Goal: Transaction & Acquisition: Download file/media

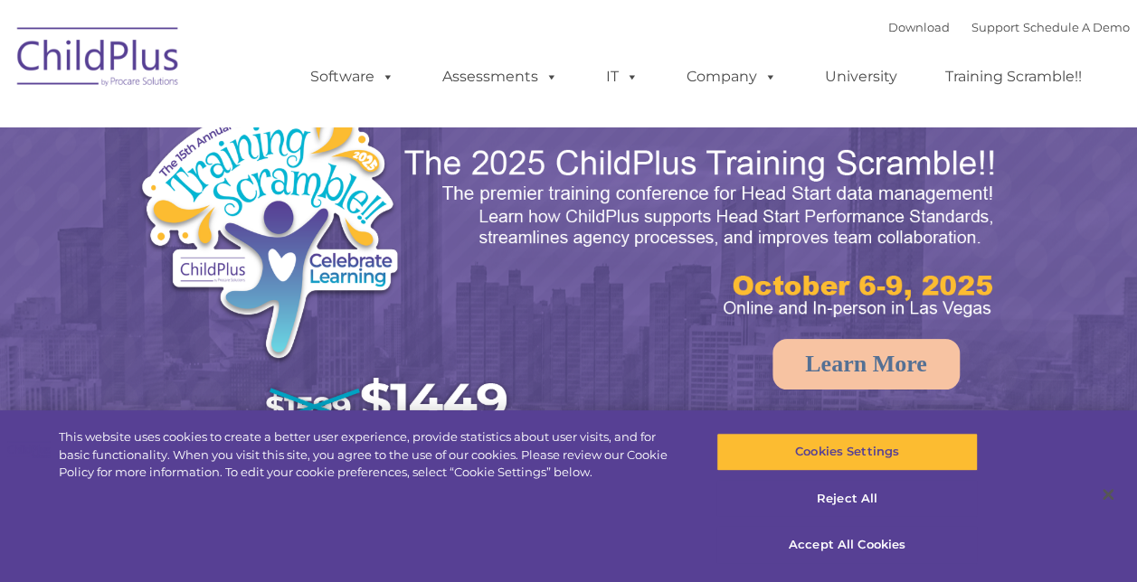
select select "MEDIUM"
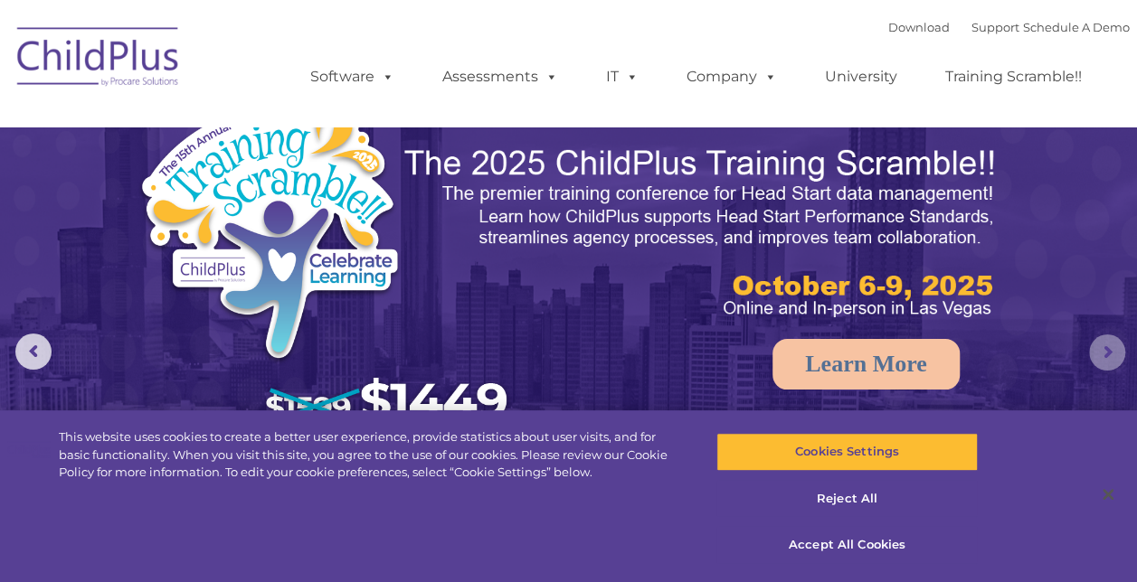
click at [1109, 349] on rs-arrow at bounding box center [1107, 353] width 36 height 36
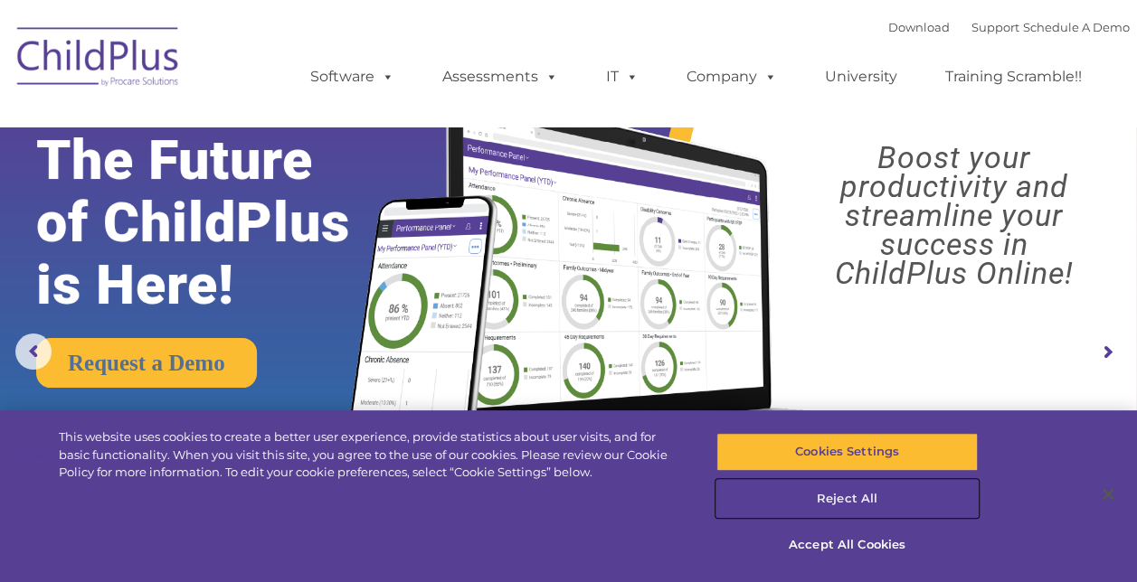
click at [878, 494] on button "Reject All" at bounding box center [846, 499] width 261 height 38
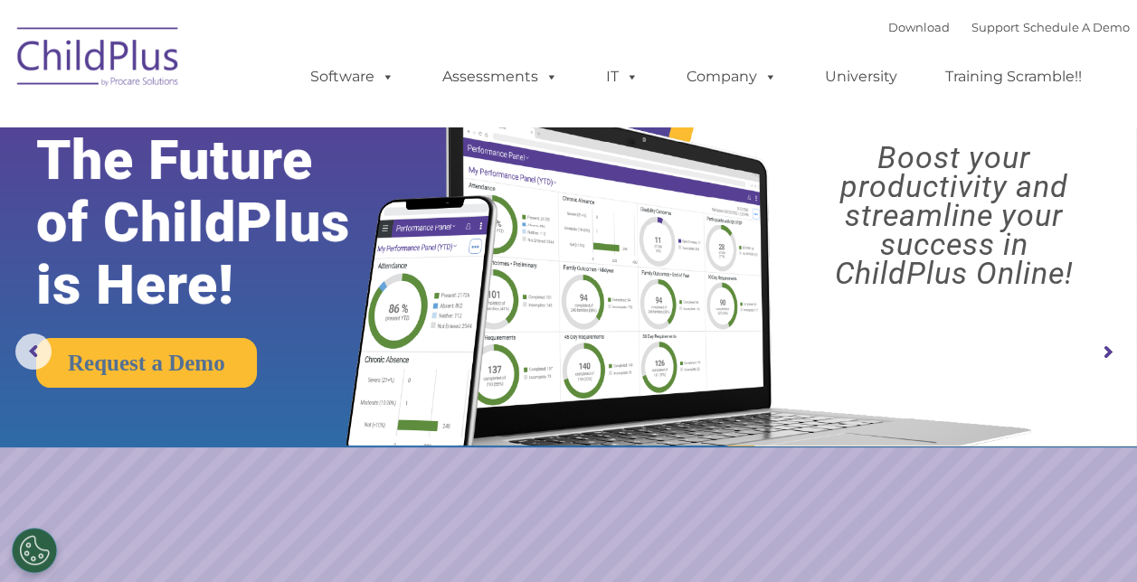
click at [156, 63] on img at bounding box center [98, 59] width 181 height 90
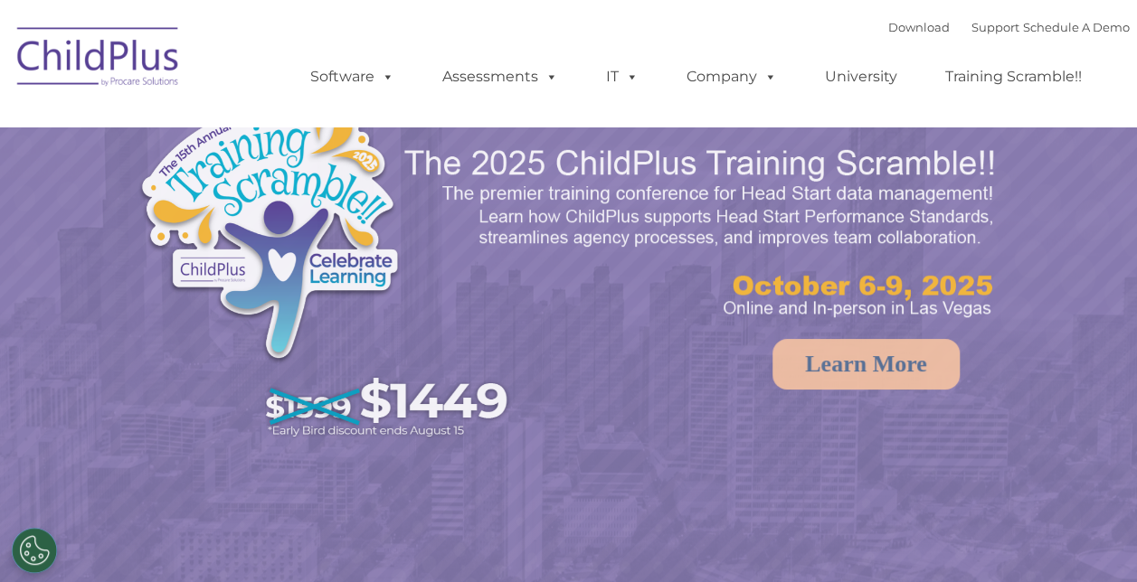
select select "MEDIUM"
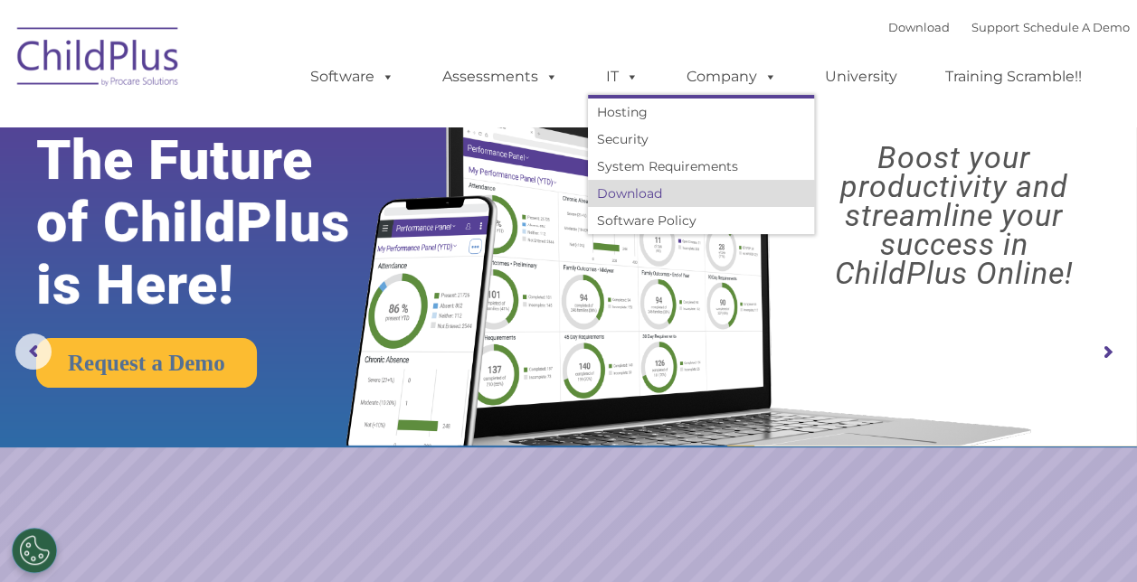
click at [628, 196] on link "Download" at bounding box center [701, 193] width 226 height 27
